Goal: Find specific page/section: Find specific page/section

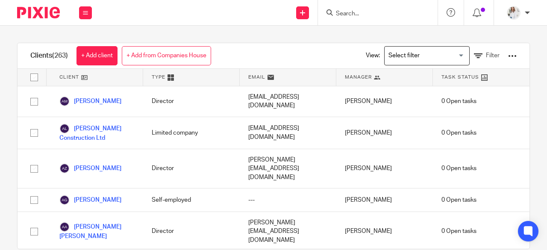
click at [498, 62] on div "View: Loading... Filter" at bounding box center [435, 55] width 164 height 25
click at [509, 57] on div at bounding box center [513, 56] width 9 height 9
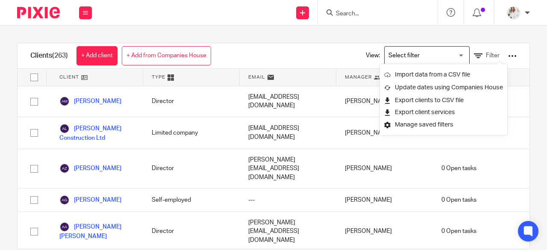
click at [525, 43] on div "Clients (263) + Add client + Add from Companies House View: Loading... Filter C…" at bounding box center [273, 138] width 547 height 225
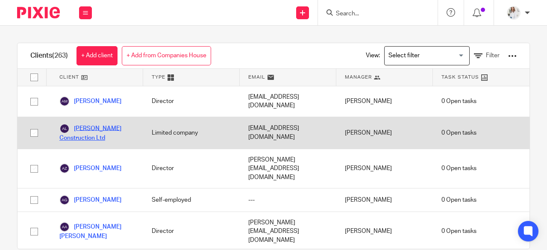
click at [95, 124] on link "[PERSON_NAME] Construction Ltd" at bounding box center [96, 133] width 75 height 19
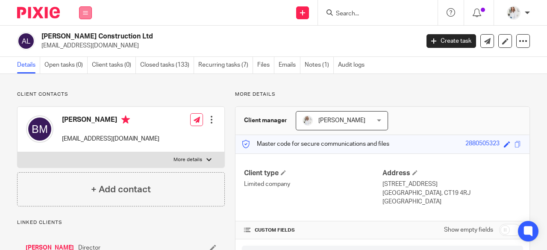
click at [86, 12] on icon at bounding box center [85, 12] width 5 height 5
click at [82, 41] on link "Work" at bounding box center [81, 40] width 14 height 6
